Goal: Task Accomplishment & Management: Complete application form

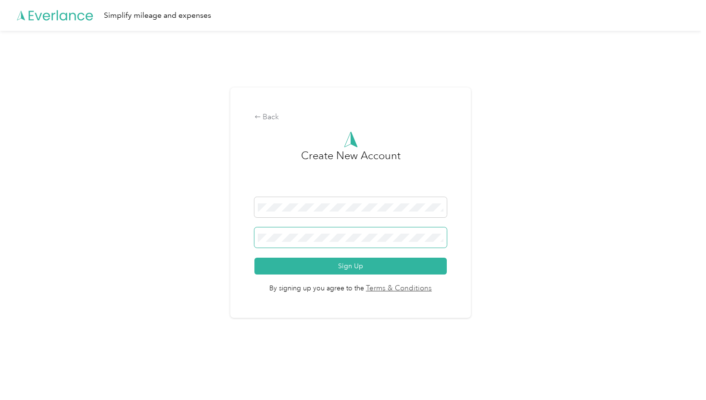
click at [303, 242] on span at bounding box center [350, 237] width 192 height 20
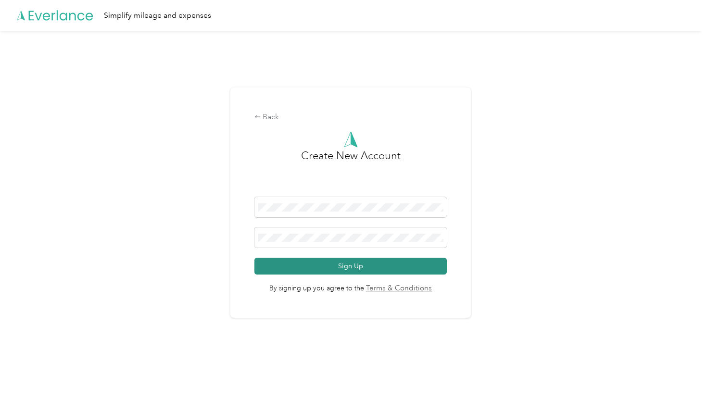
click at [325, 267] on button "Sign Up" at bounding box center [350, 266] width 192 height 17
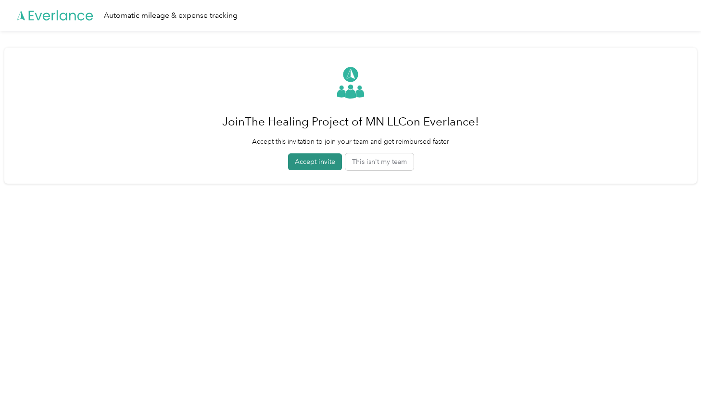
click at [310, 161] on button "Accept invite" at bounding box center [315, 161] width 54 height 17
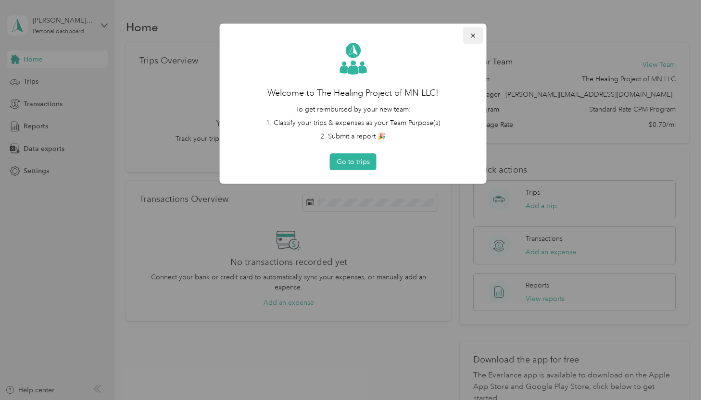
click at [473, 33] on icon "button" at bounding box center [473, 35] width 7 height 7
